Goal: Task Accomplishment & Management: Manage account settings

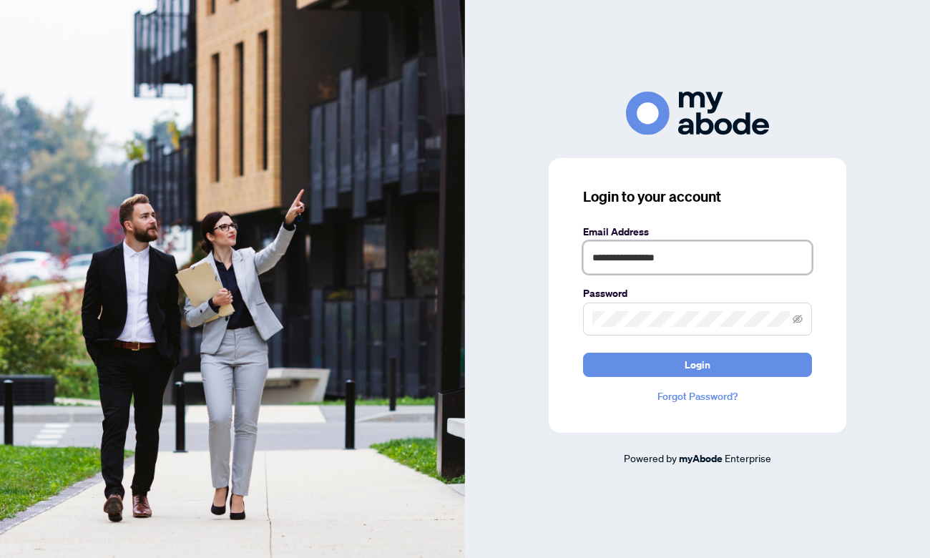
type input "**********"
click at [698, 364] on button "Login" at bounding box center [697, 365] width 229 height 24
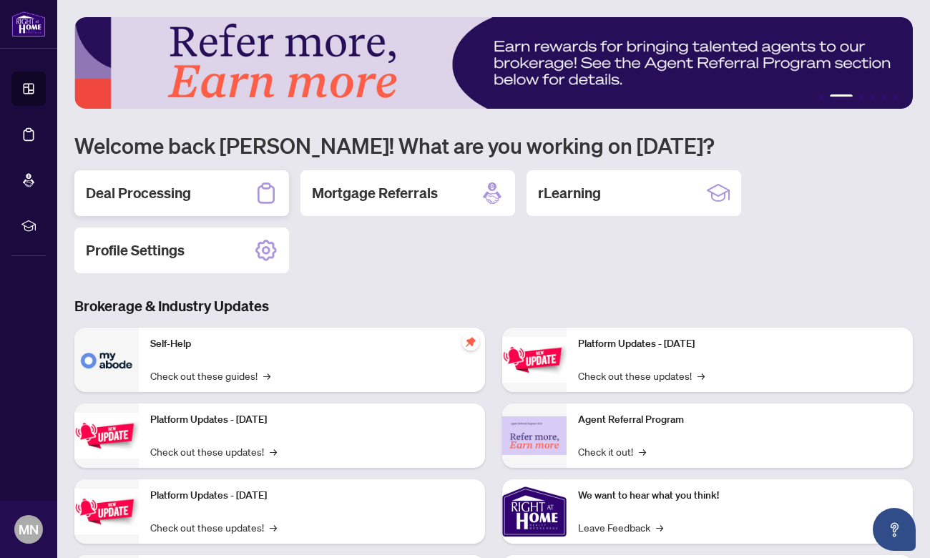
click at [196, 195] on div "Deal Processing" at bounding box center [181, 193] width 215 height 46
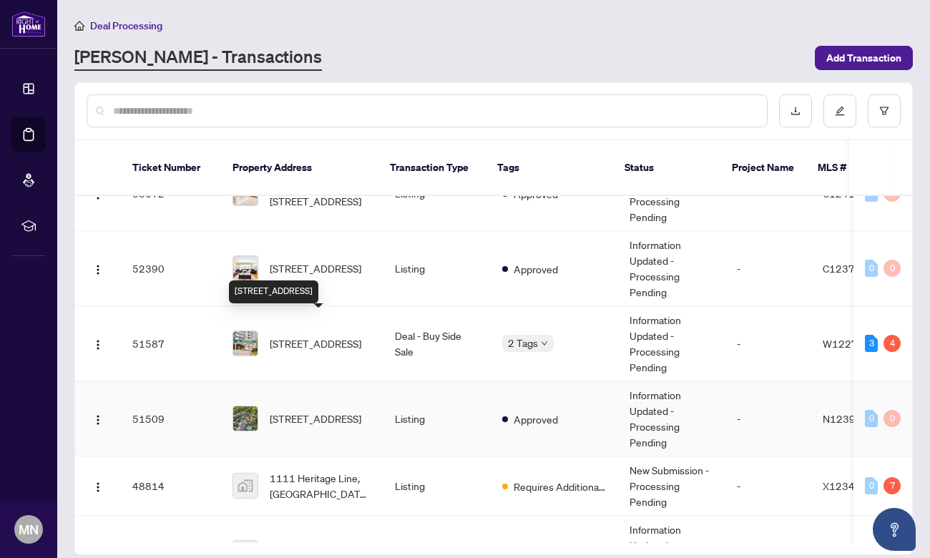
scroll to position [189, 0]
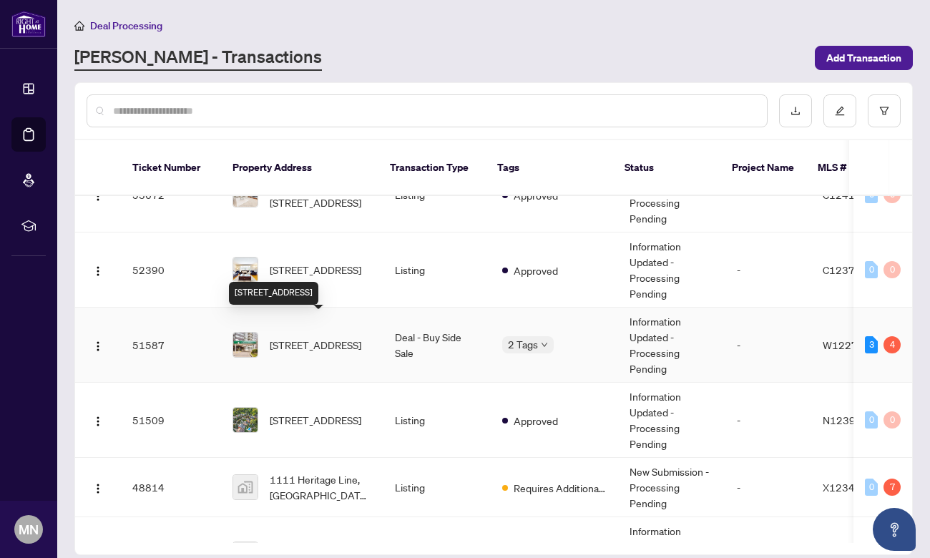
click at [310, 337] on span "601-1333 Bloor St, Mississauga, Ontario L4Y 3T6, Canada" at bounding box center [316, 345] width 92 height 16
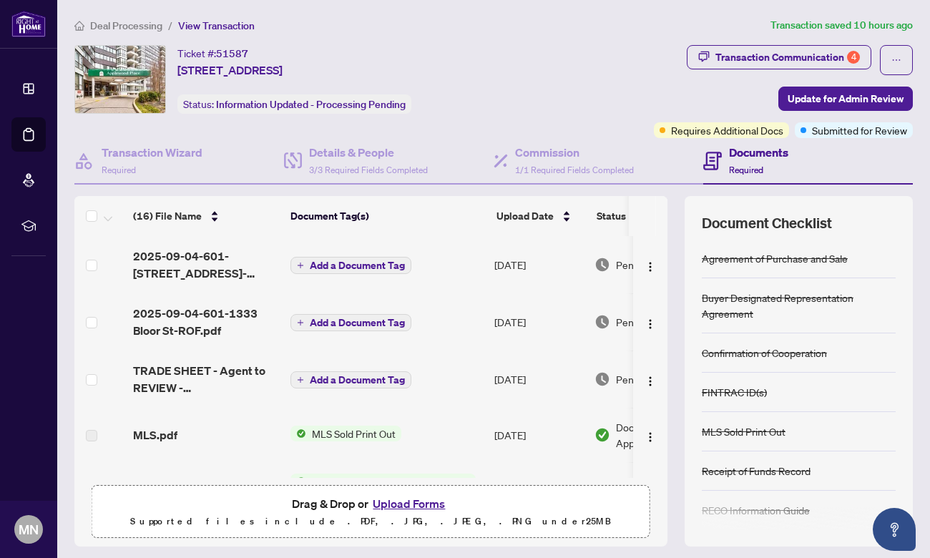
click at [142, 26] on span "Deal Processing" at bounding box center [126, 25] width 72 height 13
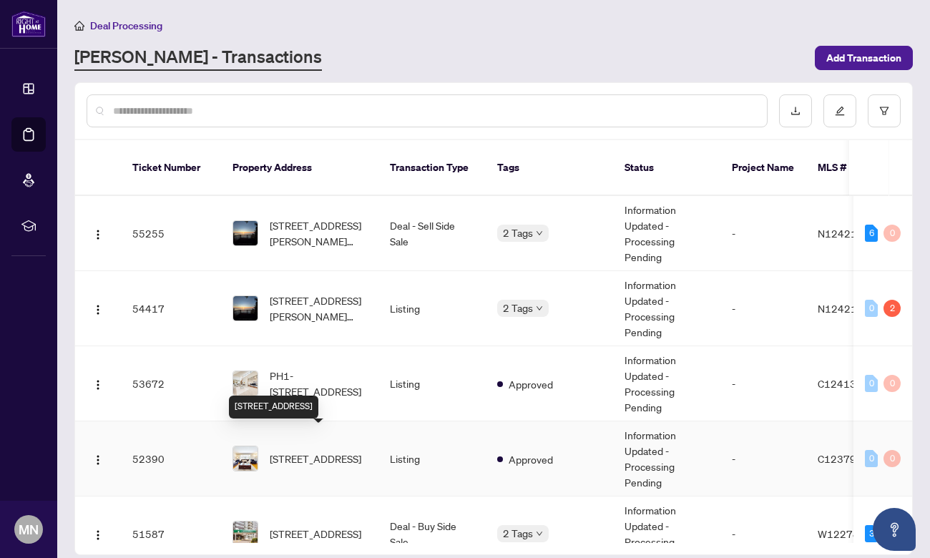
scroll to position [79, 0]
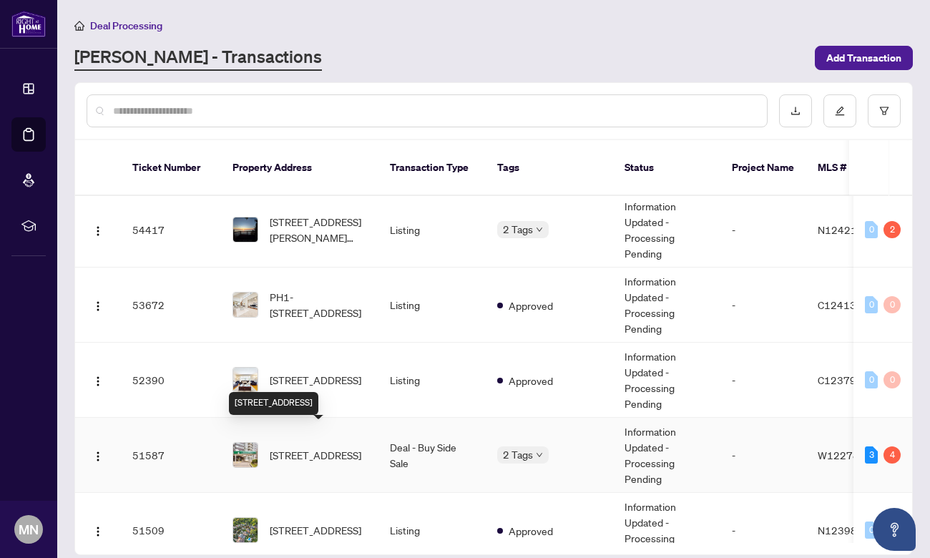
click at [300, 447] on span "601-1333 Bloor St, Mississauga, Ontario L4Y 3T6, Canada" at bounding box center [316, 455] width 92 height 16
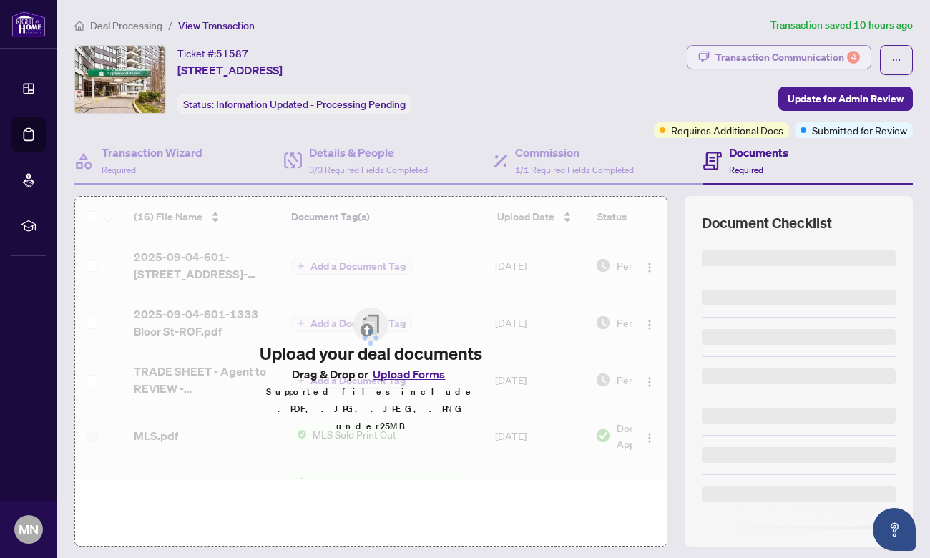
click at [794, 59] on div "Transaction Communication 4" at bounding box center [787, 57] width 145 height 23
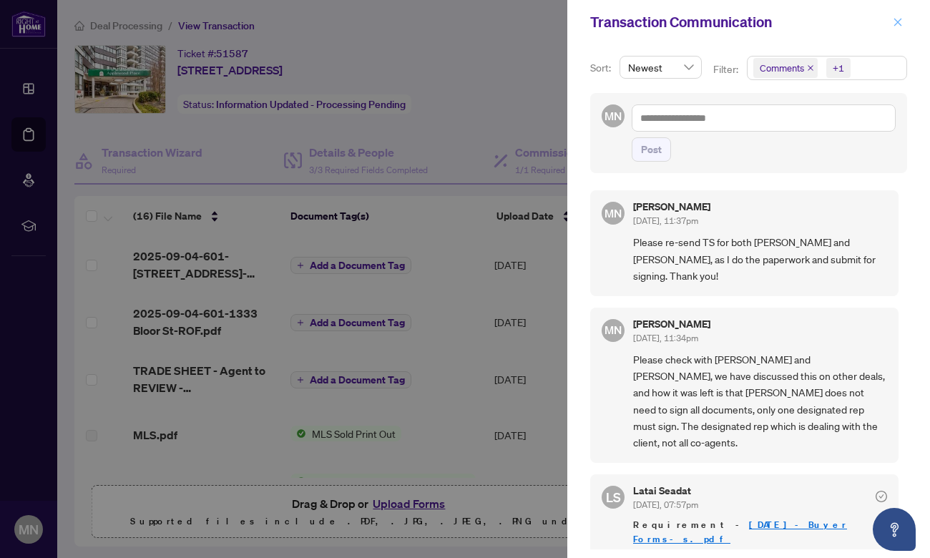
click at [898, 21] on icon "close" at bounding box center [898, 22] width 10 height 10
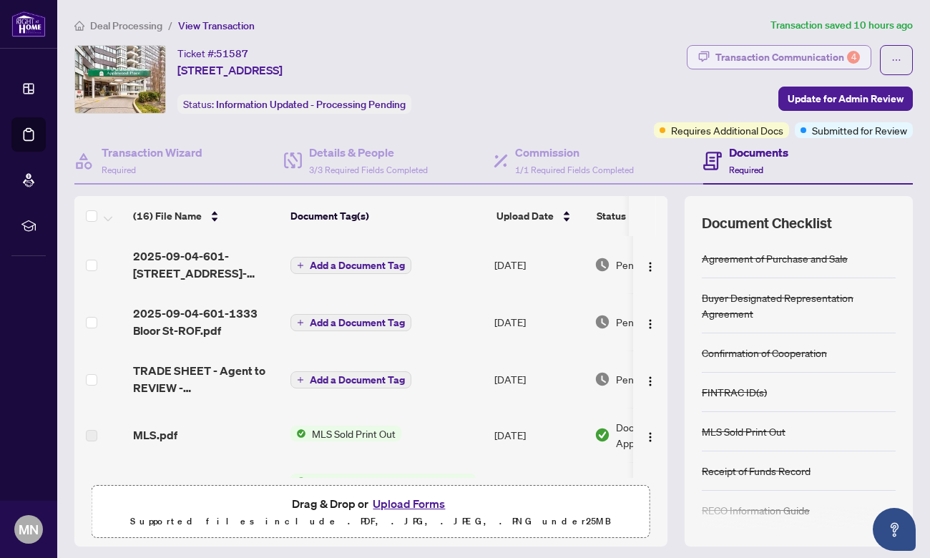
click at [812, 50] on div "Transaction Communication 4" at bounding box center [787, 57] width 145 height 23
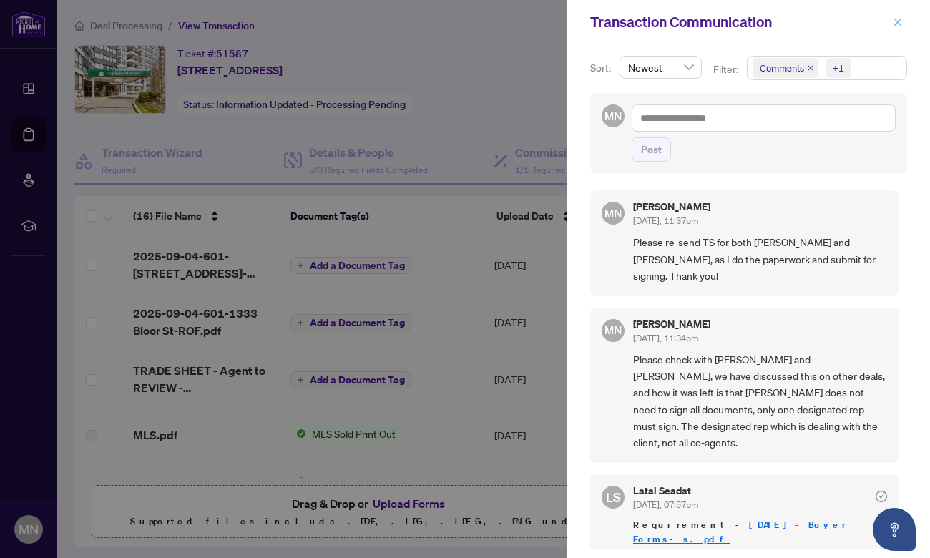
click at [900, 22] on icon "close" at bounding box center [898, 22] width 10 height 10
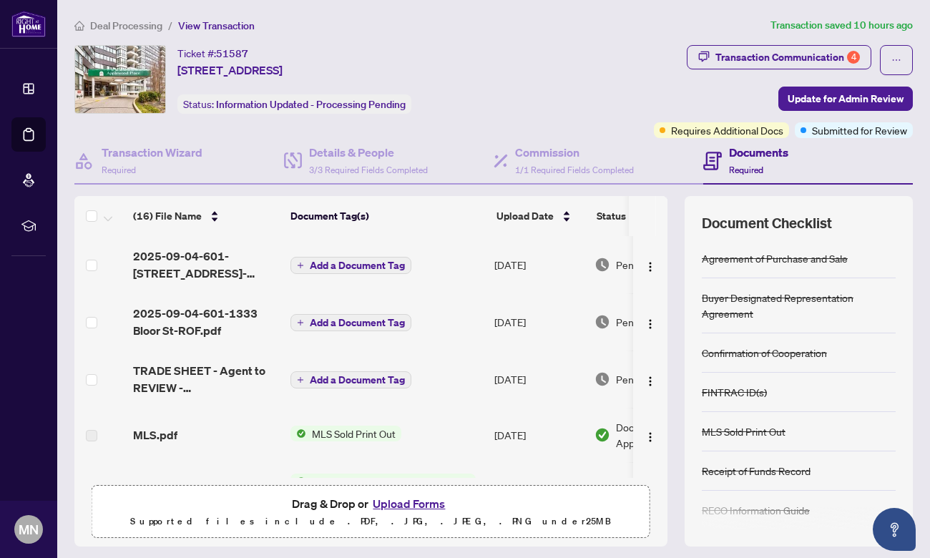
click at [129, 22] on span "Deal Processing" at bounding box center [126, 25] width 72 height 13
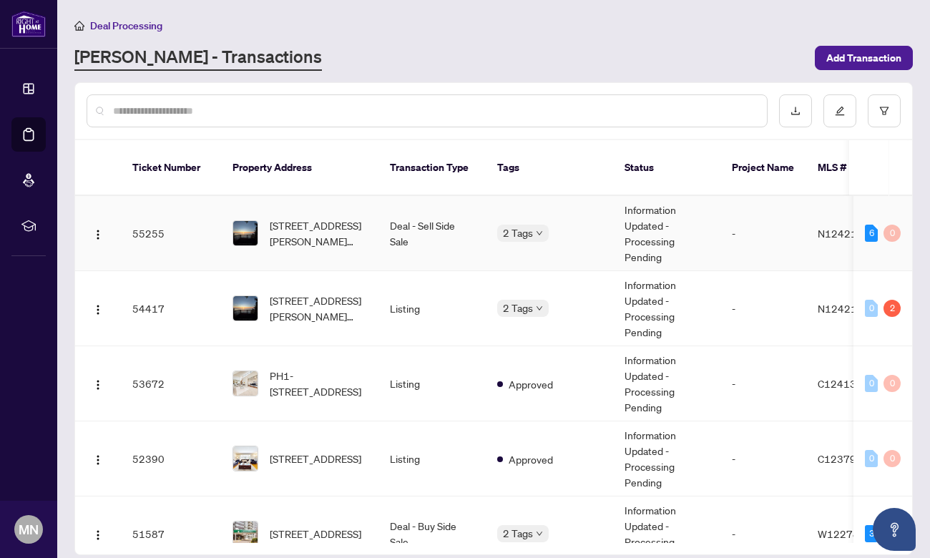
click at [310, 217] on span "74 Morrison Ave, Brock, Ontario L0K 1A0, Canada" at bounding box center [318, 232] width 97 height 31
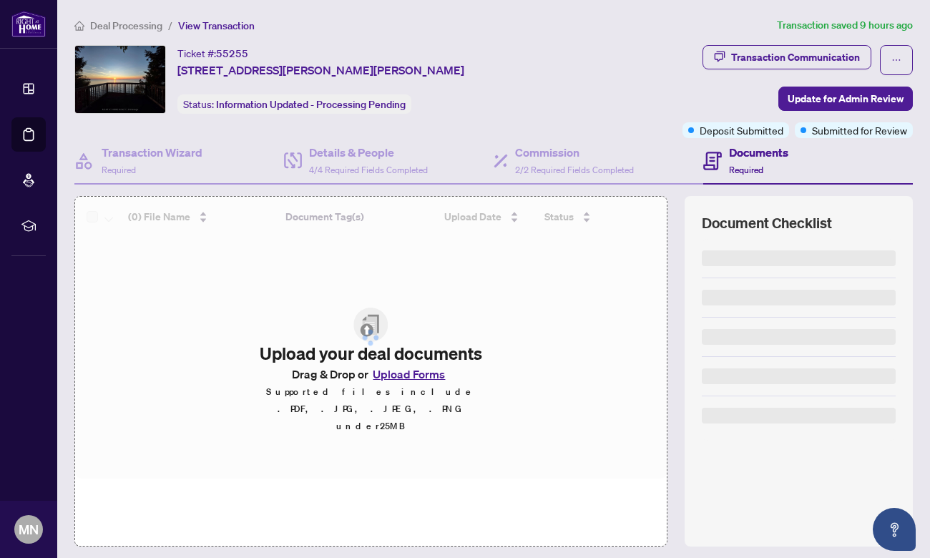
click at [141, 26] on span "Deal Processing" at bounding box center [126, 25] width 72 height 13
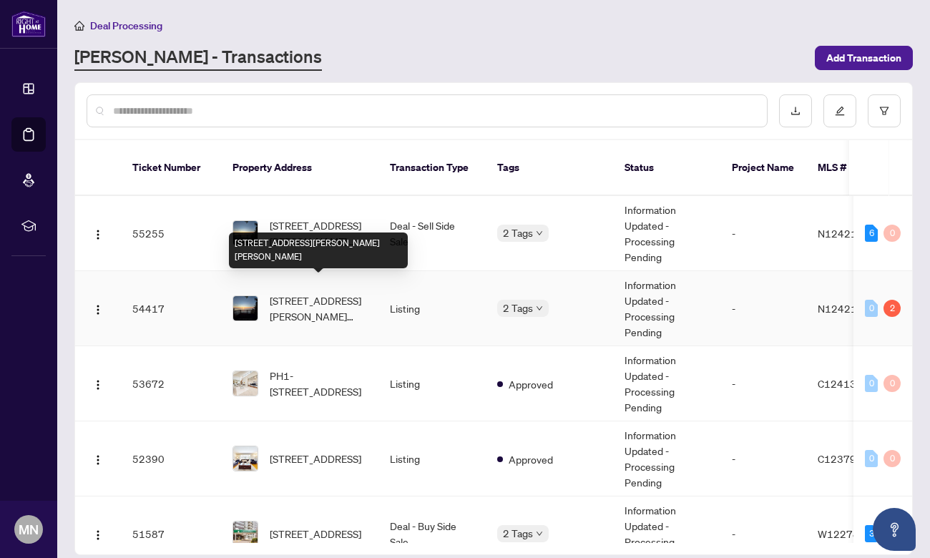
click at [303, 293] on span "74 Morrison Ave, Brock, Ontario L0K 1A0, Canada" at bounding box center [318, 308] width 97 height 31
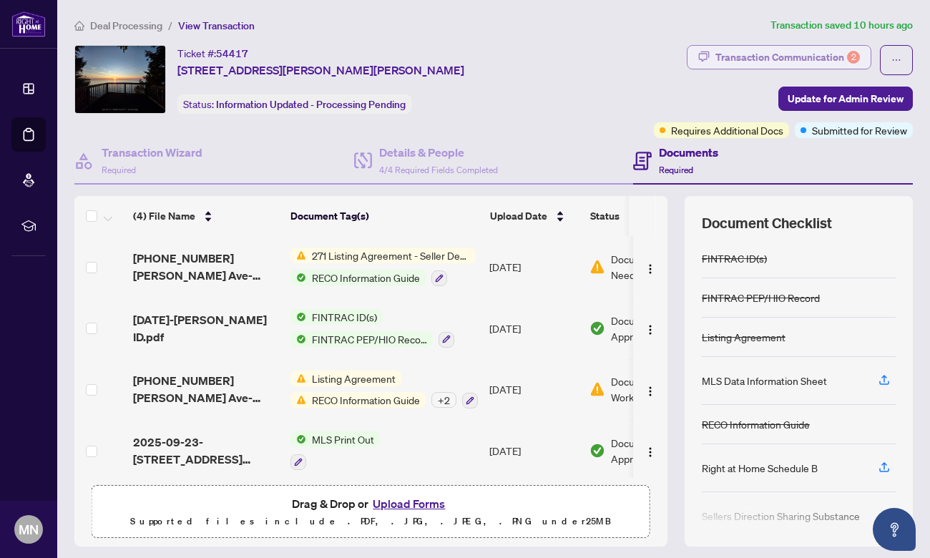
click at [799, 56] on div "Transaction Communication 2" at bounding box center [787, 57] width 145 height 23
